Goal: Task Accomplishment & Management: Manage account settings

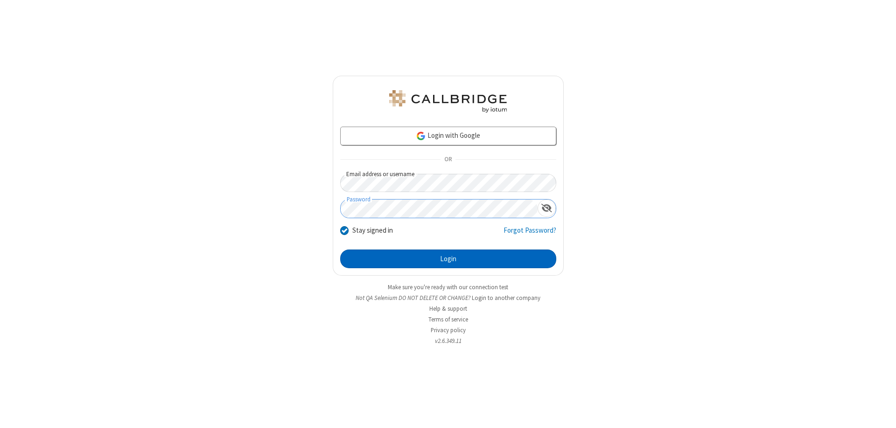
click at [448, 259] on button "Login" at bounding box center [448, 258] width 216 height 19
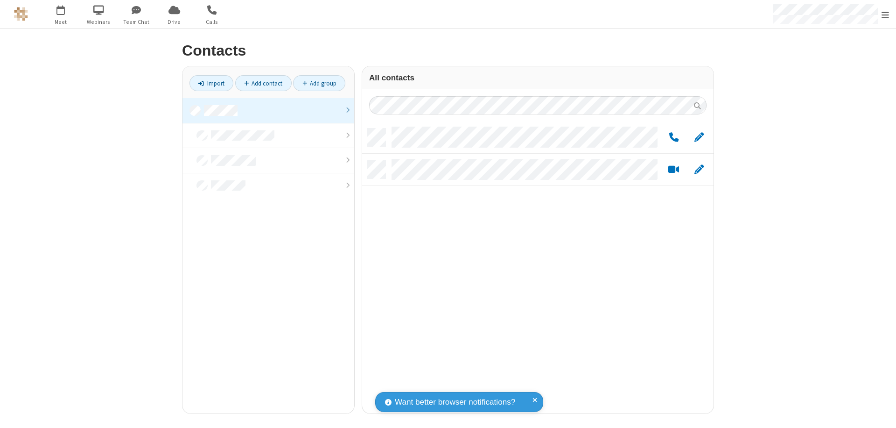
click at [268, 110] on link at bounding box center [269, 110] width 172 height 25
click at [263, 83] on link "Add contact" at bounding box center [263, 83] width 56 height 16
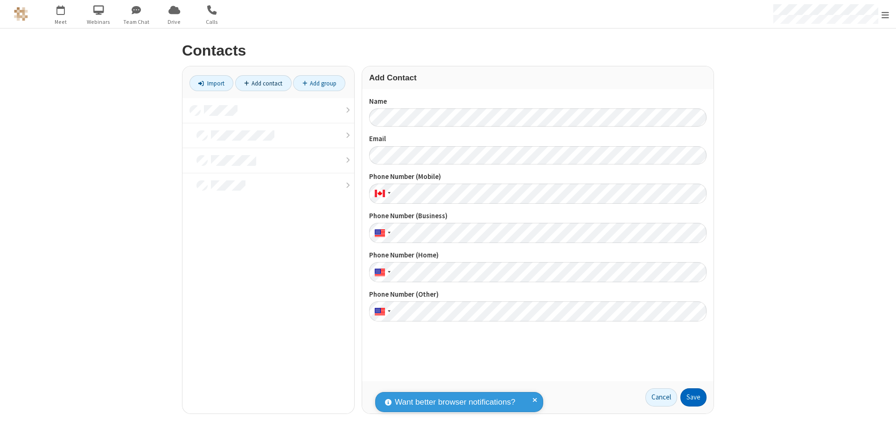
click at [694, 397] on button "Save" at bounding box center [694, 397] width 26 height 19
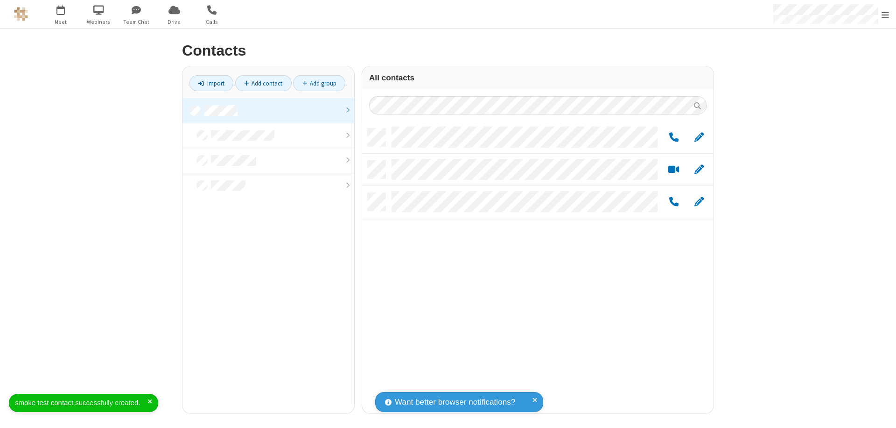
scroll to position [285, 344]
